Goal: Register for event/course

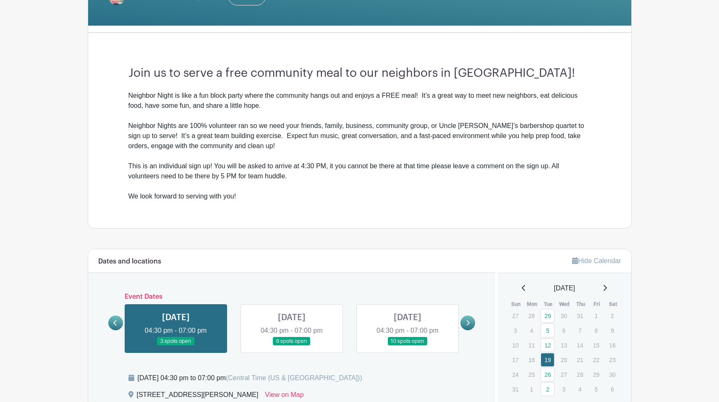
scroll to position [253, 0]
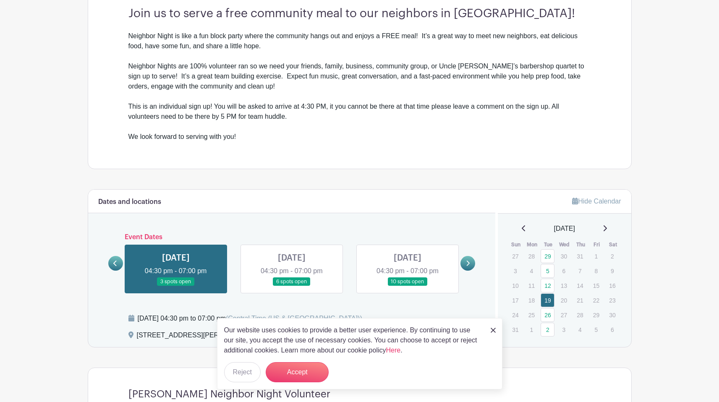
click at [607, 229] on icon at bounding box center [605, 228] width 4 height 7
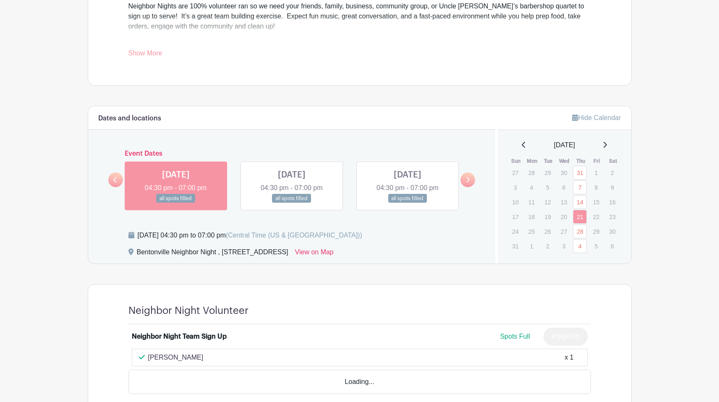
scroll to position [392, 0]
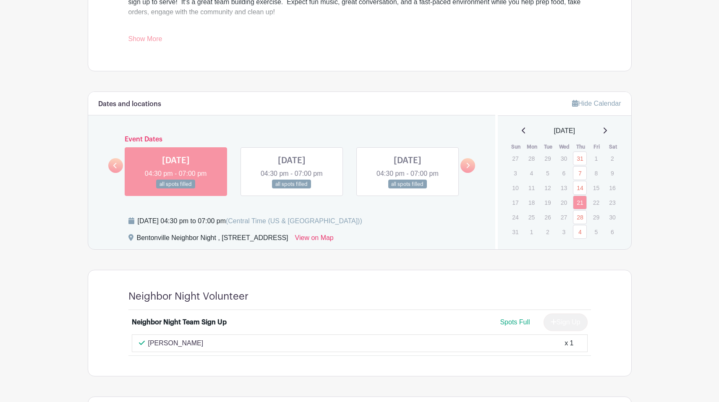
click at [607, 130] on icon at bounding box center [605, 130] width 4 height 7
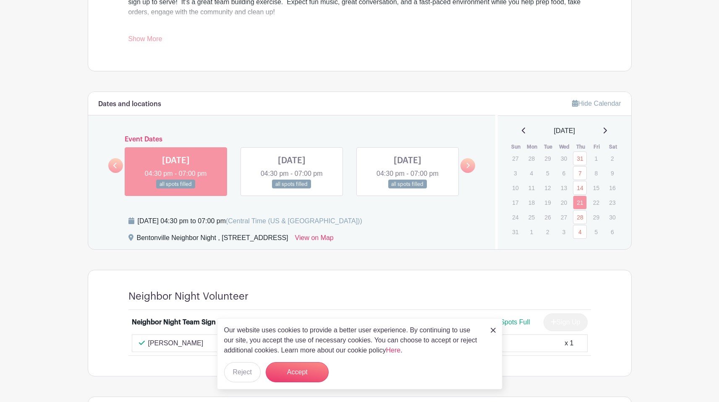
click at [607, 130] on icon at bounding box center [605, 130] width 4 height 7
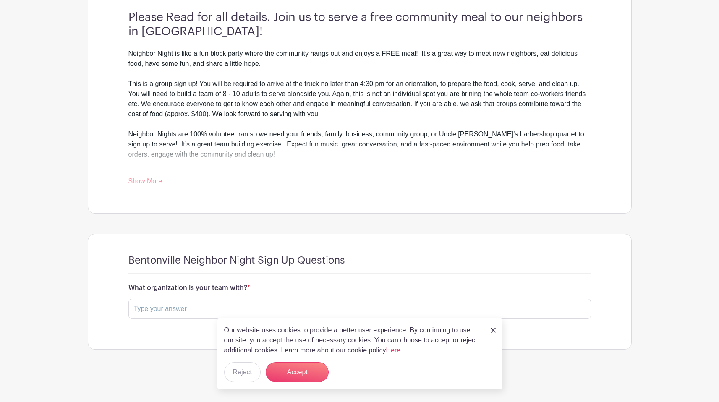
click at [493, 331] on img at bounding box center [493, 330] width 5 height 5
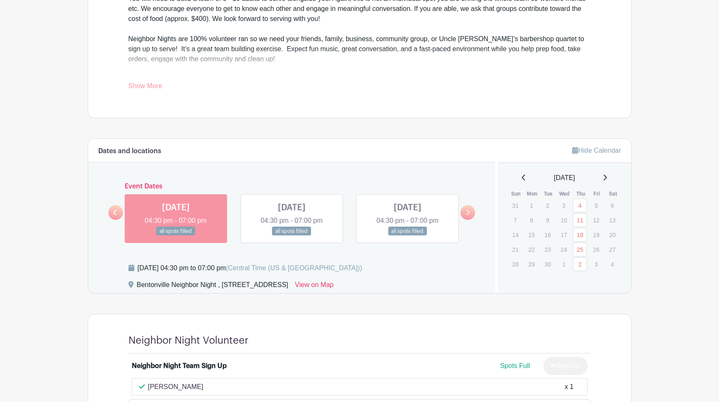
scroll to position [345, 0]
click at [607, 177] on icon at bounding box center [605, 177] width 4 height 7
click at [607, 176] on icon at bounding box center [604, 177] width 3 height 6
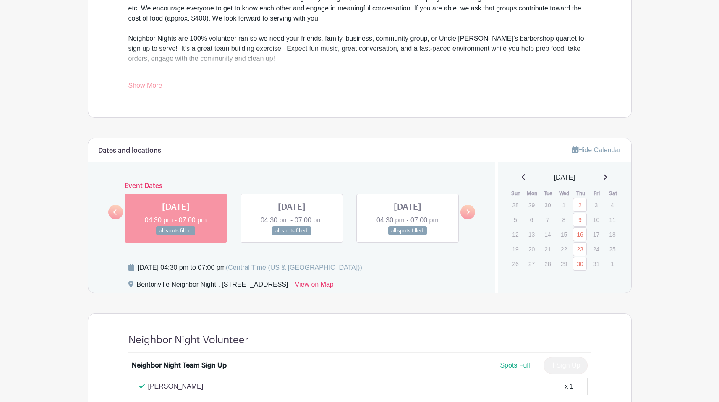
click at [607, 176] on icon at bounding box center [604, 177] width 3 height 6
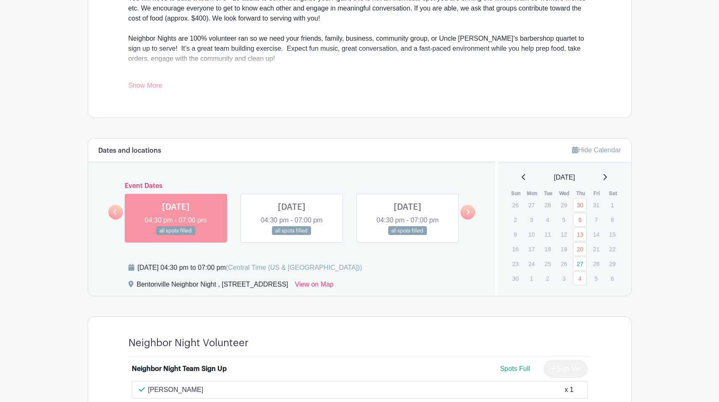
click at [607, 178] on icon at bounding box center [605, 177] width 4 height 7
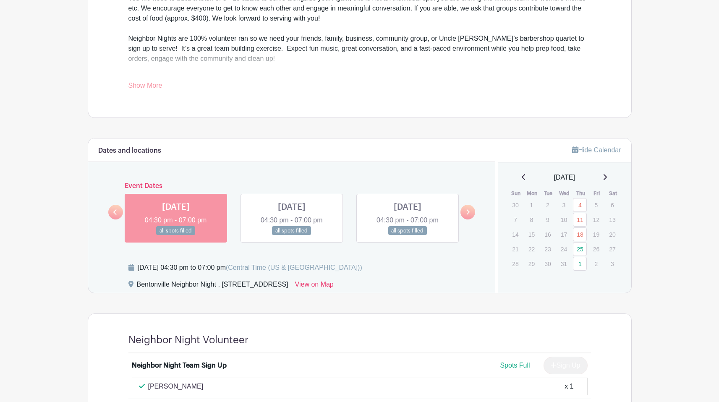
click at [607, 177] on icon at bounding box center [605, 177] width 4 height 7
click at [607, 176] on icon at bounding box center [604, 177] width 3 height 6
click at [607, 176] on icon at bounding box center [605, 177] width 4 height 7
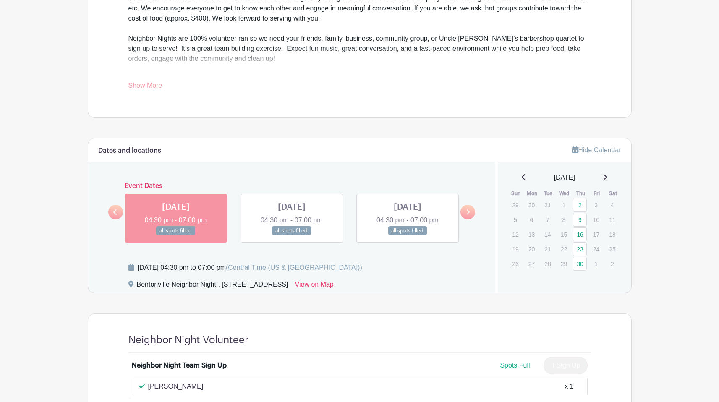
click at [607, 177] on icon at bounding box center [604, 177] width 3 height 6
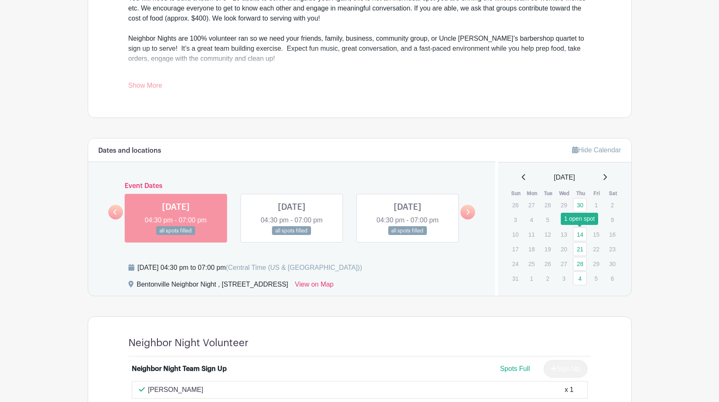
click at [579, 237] on link "14" at bounding box center [580, 234] width 14 height 14
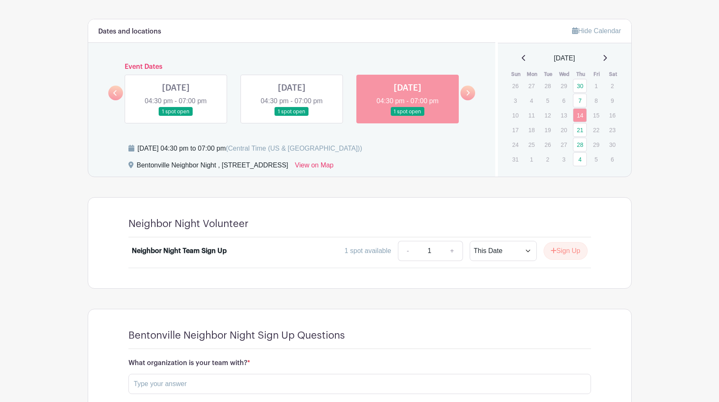
scroll to position [516, 0]
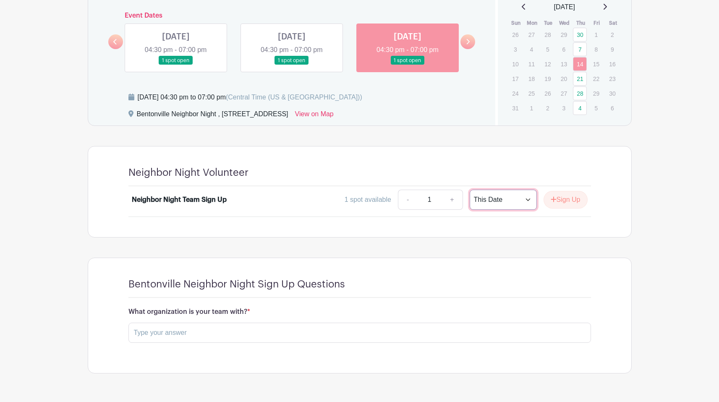
click at [484, 202] on select "This Date Select Dates" at bounding box center [503, 200] width 67 height 20
click at [559, 205] on button "Sign Up" at bounding box center [565, 200] width 44 height 18
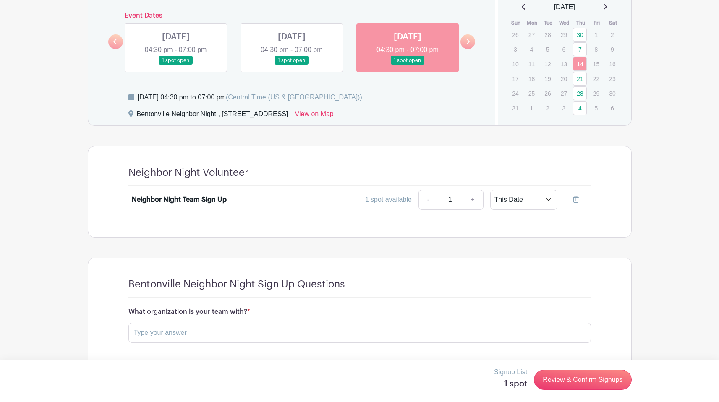
scroll to position [540, 0]
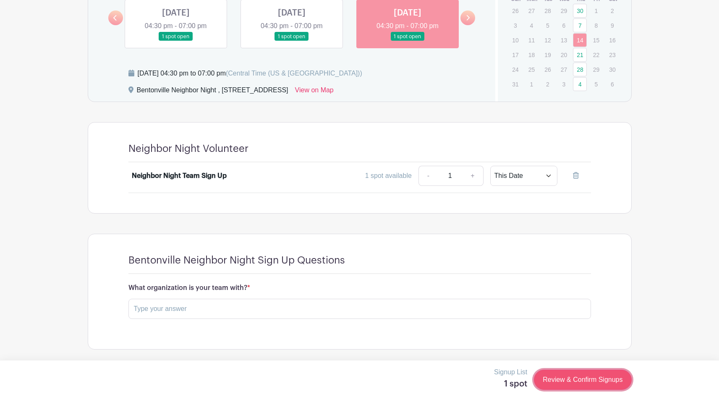
click at [574, 383] on link "Review & Confirm Signups" at bounding box center [582, 380] width 97 height 20
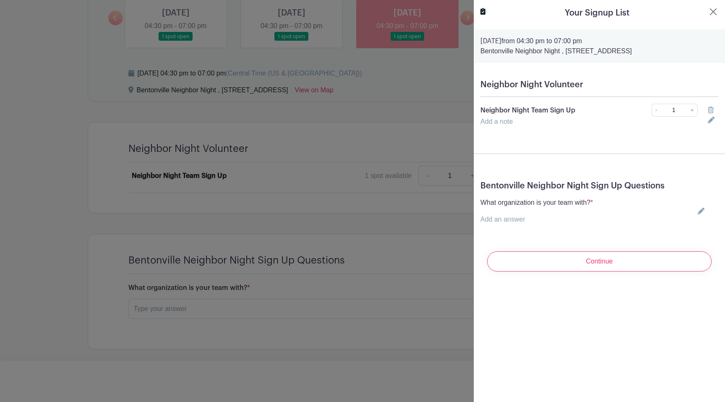
click at [517, 216] on link "Add an answer" at bounding box center [502, 219] width 45 height 7
click at [531, 228] on input "text" at bounding box center [536, 224] width 113 height 20
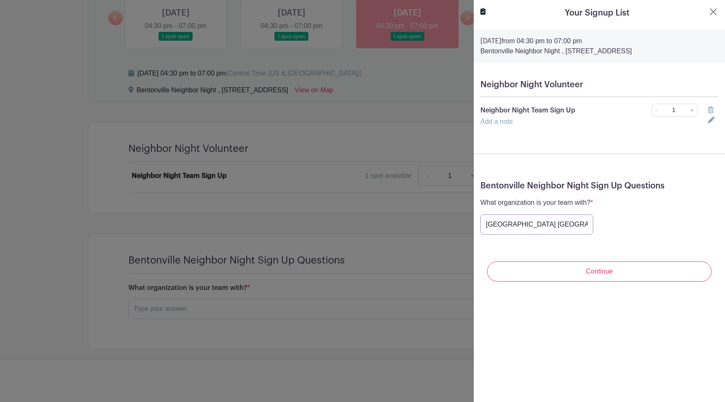
click at [508, 221] on input "[GEOGRAPHIC_DATA] [GEOGRAPHIC_DATA] Community Groups" at bounding box center [536, 224] width 113 height 20
drag, startPoint x: 558, startPoint y: 224, endPoint x: 466, endPoint y: 225, distance: 92.3
click at [466, 350] on div "Signup List 1 spot Review & Confirm Signups Your Signup List [DATE] 04:30 pm to…" at bounding box center [360, 350] width 544 height 0
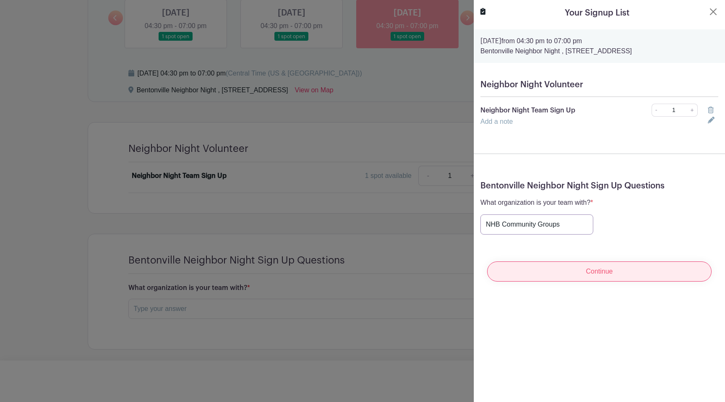
type input "NHB Community Groups"
click at [577, 271] on input "Continue" at bounding box center [599, 271] width 224 height 20
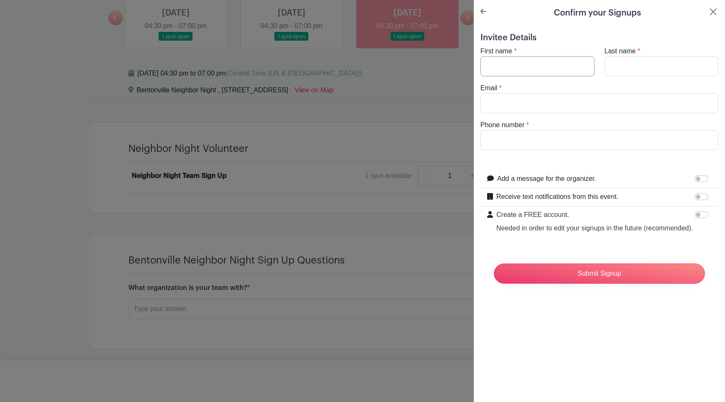
click at [540, 68] on input "First name" at bounding box center [537, 66] width 114 height 20
type input "[PERSON_NAME]"
type input "[EMAIL_ADDRESS][DOMAIN_NAME]"
type input "6154193574"
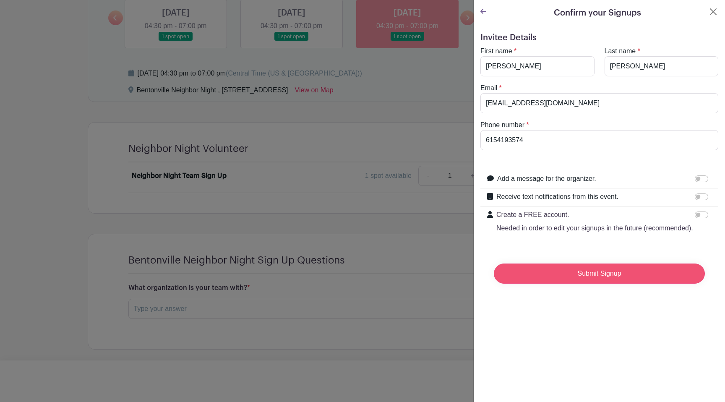
click at [627, 279] on input "Submit Signup" at bounding box center [599, 274] width 211 height 20
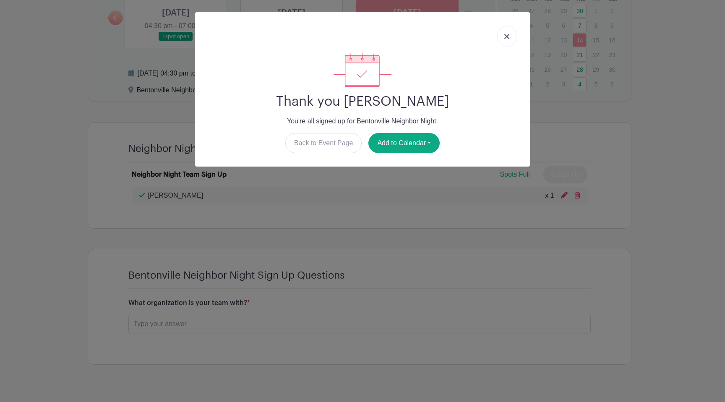
click at [505, 38] on img at bounding box center [506, 36] width 5 height 5
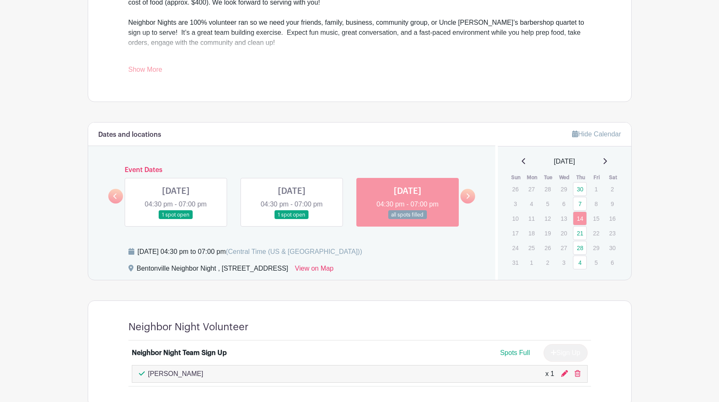
scroll to position [292, 0]
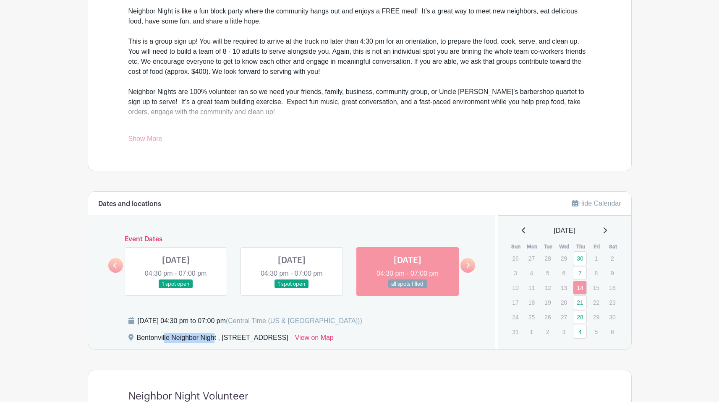
drag, startPoint x: 137, startPoint y: 337, endPoint x: 185, endPoint y: 337, distance: 47.8
click at [185, 337] on div "Bentonville Neighbor Night , [STREET_ADDRESS]" at bounding box center [212, 339] width 151 height 13
drag, startPoint x: 224, startPoint y: 337, endPoint x: 360, endPoint y: 335, distance: 136.4
click at [288, 335] on div "Bentonville Neighbor Night , [STREET_ADDRESS]" at bounding box center [212, 339] width 151 height 13
copy div "[STREET_ADDRESS]"
